Goal: Task Accomplishment & Management: Use online tool/utility

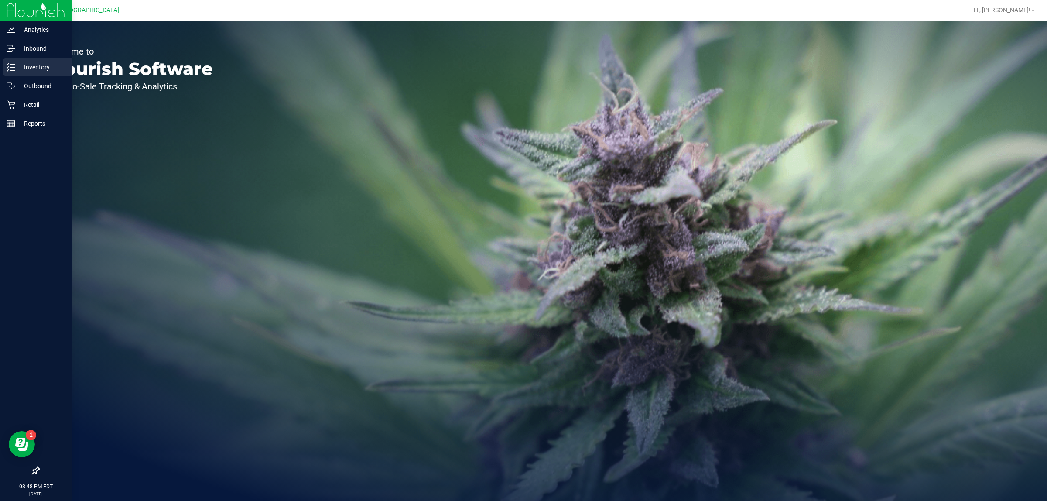
click at [35, 74] on div "Inventory" at bounding box center [37, 66] width 69 height 17
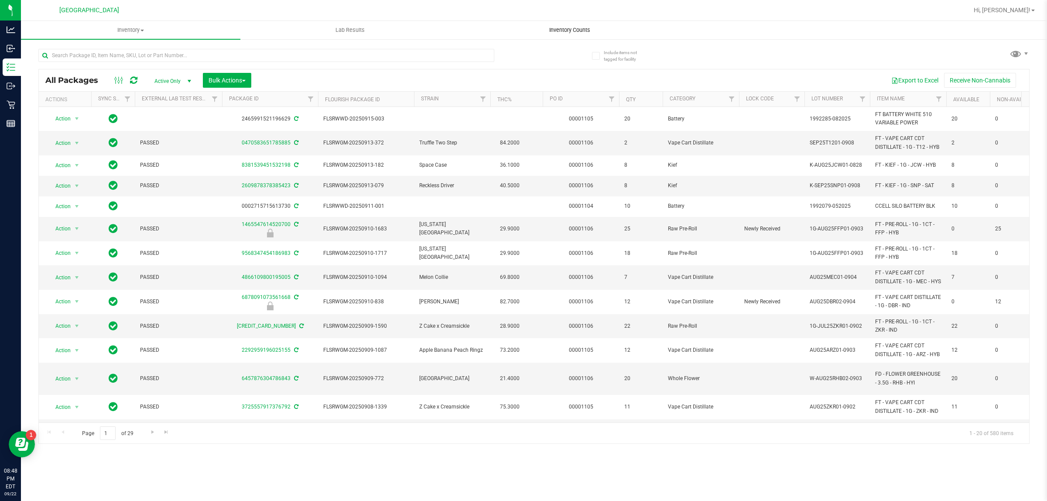
click at [581, 30] on span "Inventory Counts" at bounding box center [569, 30] width 65 height 8
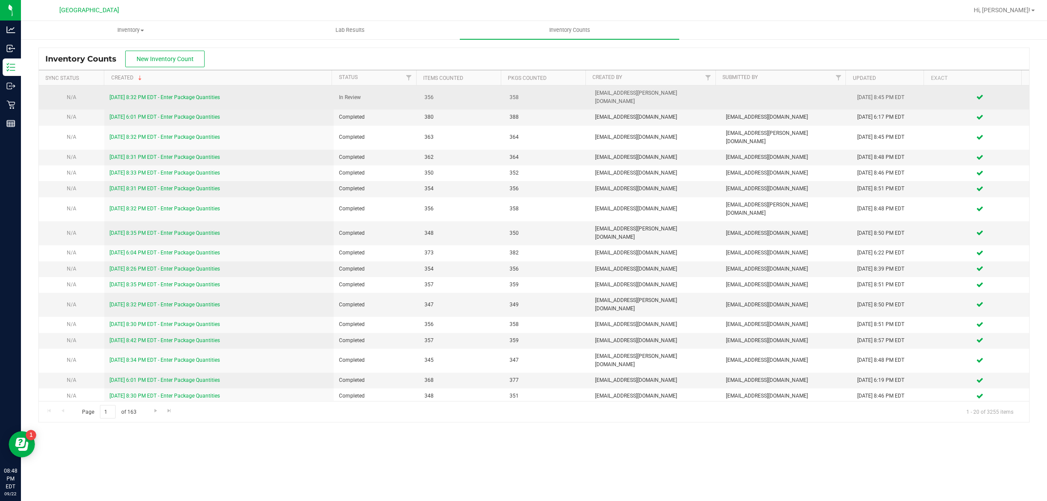
click at [194, 94] on link "[DATE] 8:32 PM EDT - Enter Package Quantities" at bounding box center [164, 97] width 110 height 6
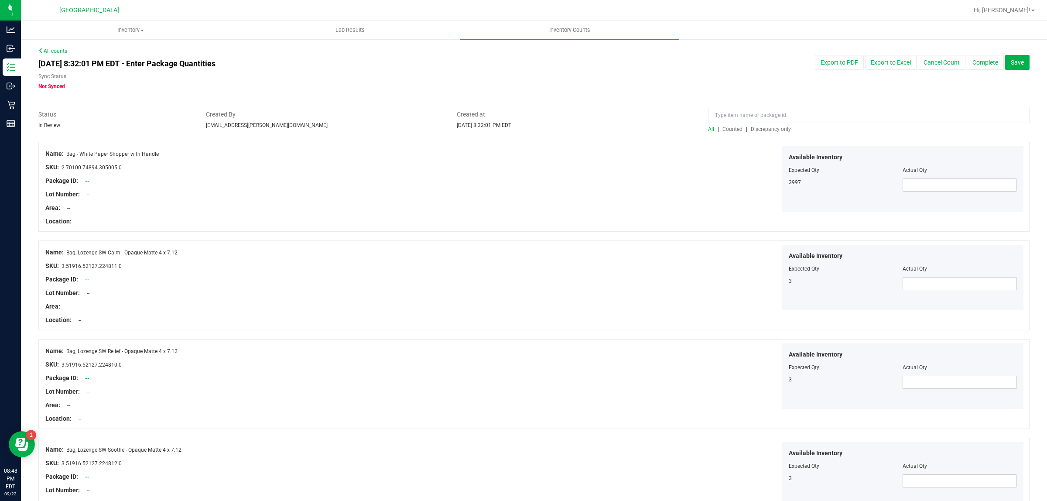
click at [761, 131] on span "Discrepancy only" at bounding box center [770, 129] width 40 height 6
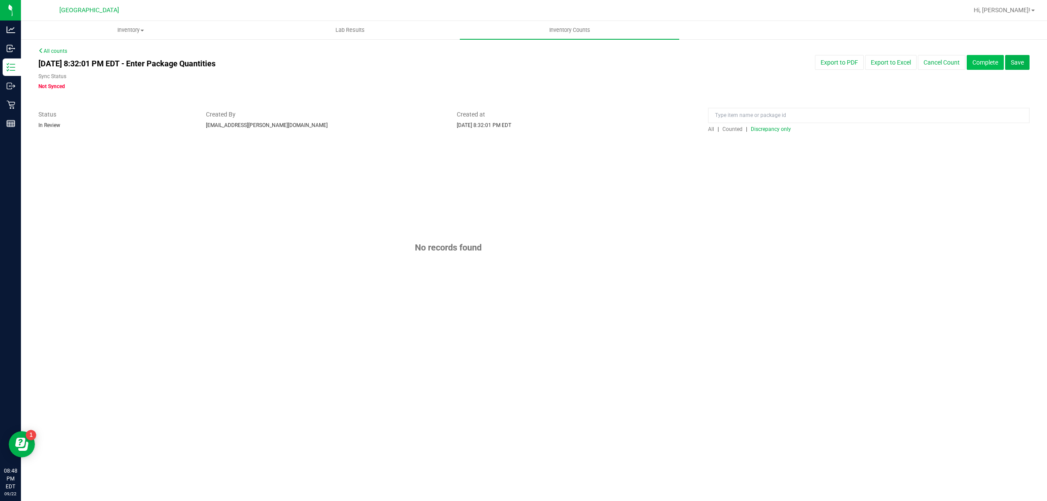
click at [975, 62] on button "Complete" at bounding box center [984, 62] width 37 height 15
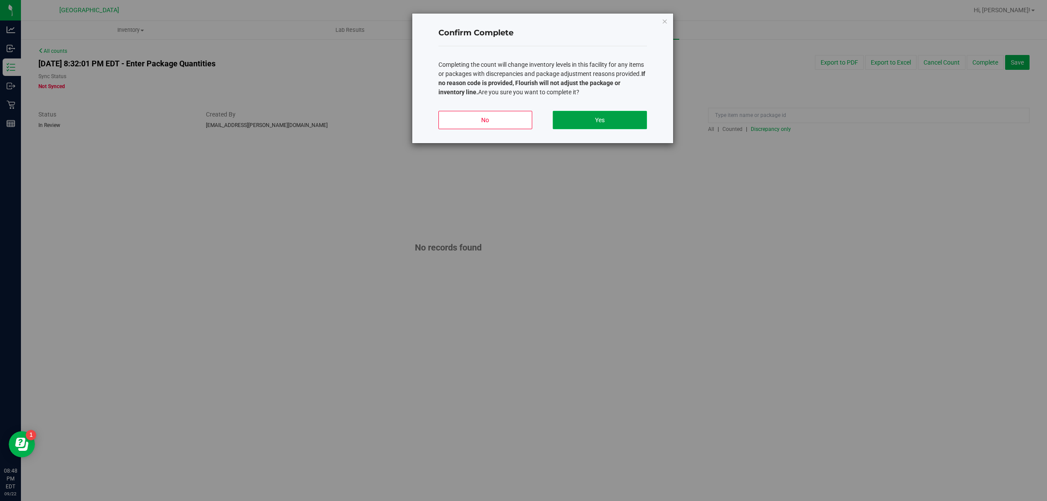
click at [612, 121] on button "Yes" at bounding box center [599, 120] width 94 height 18
